Goal: Communication & Community: Answer question/provide support

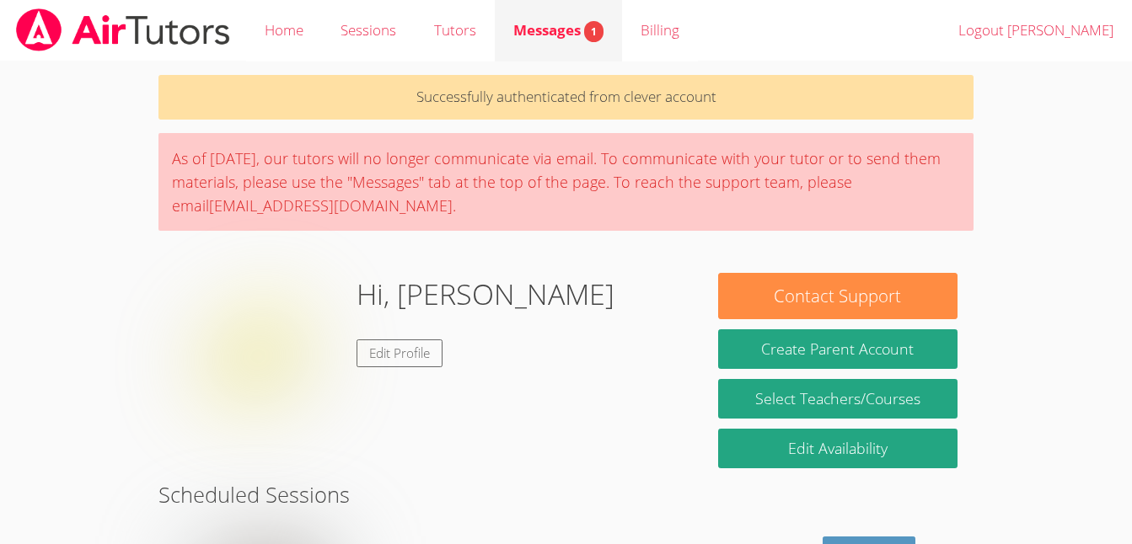
click at [561, 36] on span "Messages 1" at bounding box center [558, 29] width 90 height 19
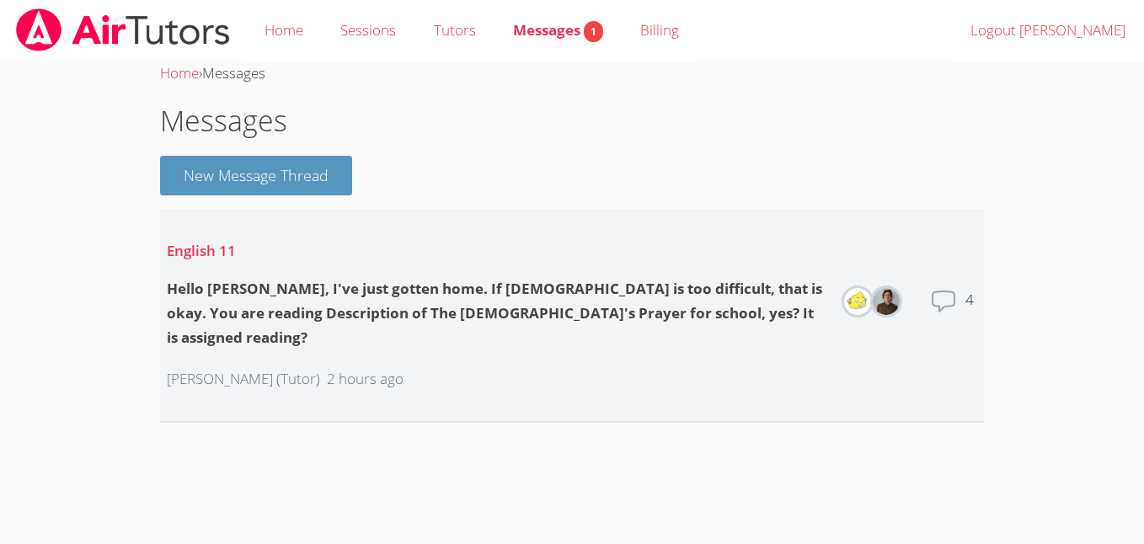
click at [924, 335] on li "English 11 Hello [PERSON_NAME], I've just gotten home. If [DEMOGRAPHIC_DATA] is…" at bounding box center [572, 316] width 824 height 214
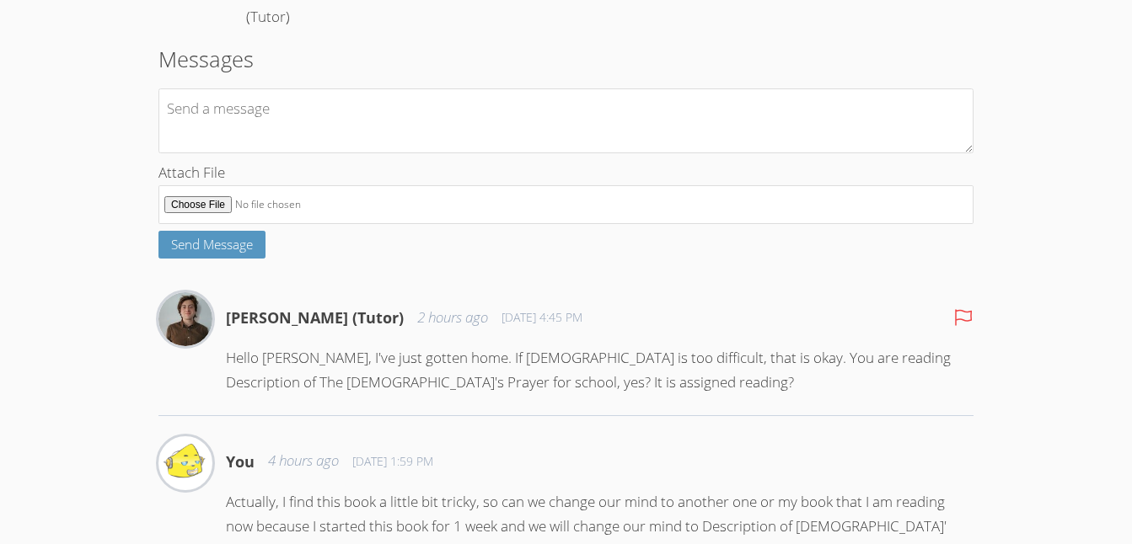
scroll to position [235, 0]
type textarea "Thank you for letting me know."
click at [230, 260] on button "Send Message" at bounding box center [211, 246] width 107 height 28
